Goal: Find specific page/section: Find specific page/section

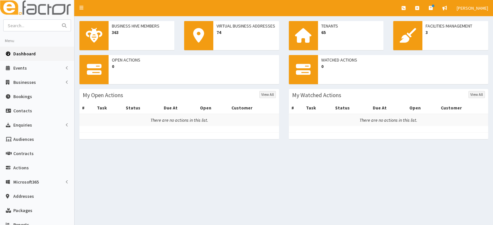
click at [26, 17] on aside "Menu Dashboard Events Events Apps" at bounding box center [37, 144] width 75 height 288
click at [28, 24] on input "text" at bounding box center [31, 25] width 54 height 11
type input "connectus"
click at [58, 20] on button "submit" at bounding box center [64, 25] width 13 height 11
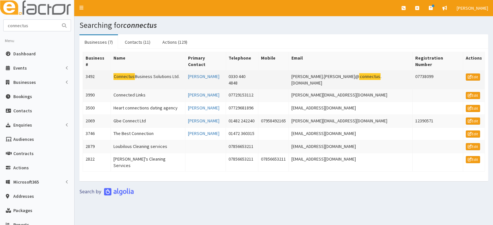
click at [144, 71] on td "Connectus Business Solutions Ltd." at bounding box center [147, 80] width 75 height 18
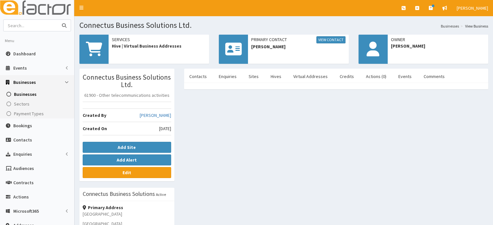
click at [11, 25] on input "text" at bounding box center [31, 25] width 54 height 11
type input "gary clark"
click at [58, 20] on button "submit" at bounding box center [64, 25] width 13 height 11
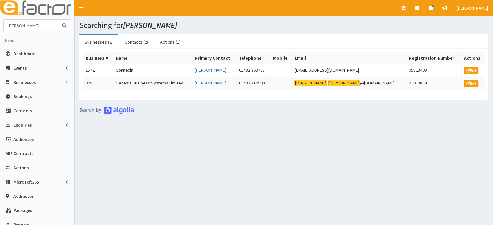
drag, startPoint x: 32, startPoint y: 23, endPoint x: 4, endPoint y: 24, distance: 28.5
click at [4, 24] on input "gary clark" at bounding box center [31, 25] width 54 height 11
click at [167, 176] on div "Searching for gary clark Businesses (2) Contacts (2) Actions (1) Business # Nam…" at bounding box center [284, 143] width 418 height 255
click at [17, 51] on span "Dashboard" at bounding box center [24, 54] width 22 height 6
